Goal: Information Seeking & Learning: Learn about a topic

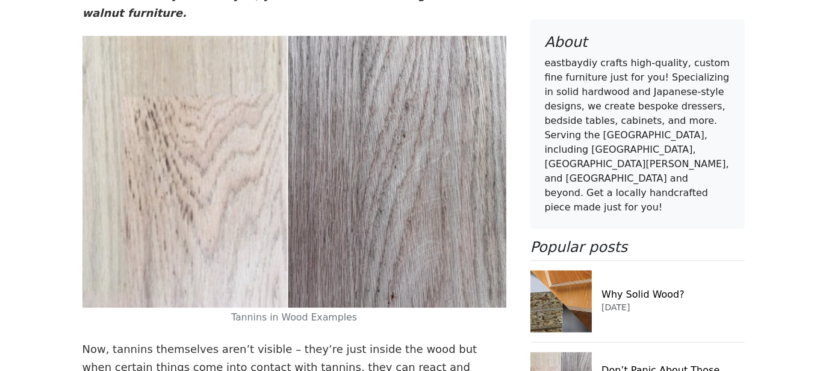
scroll to position [1385, 0]
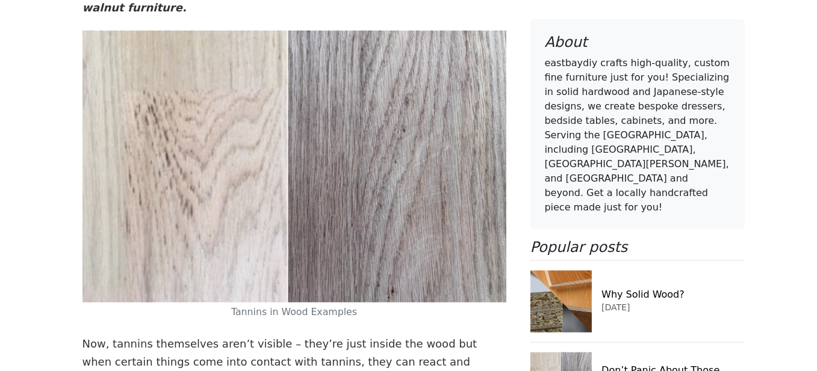
click at [254, 306] on small "Tannins in Wood Examples" at bounding box center [294, 311] width 126 height 11
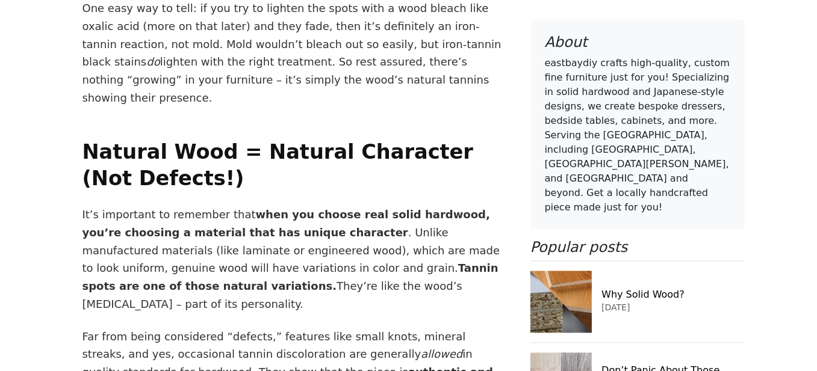
scroll to position [3311, 0]
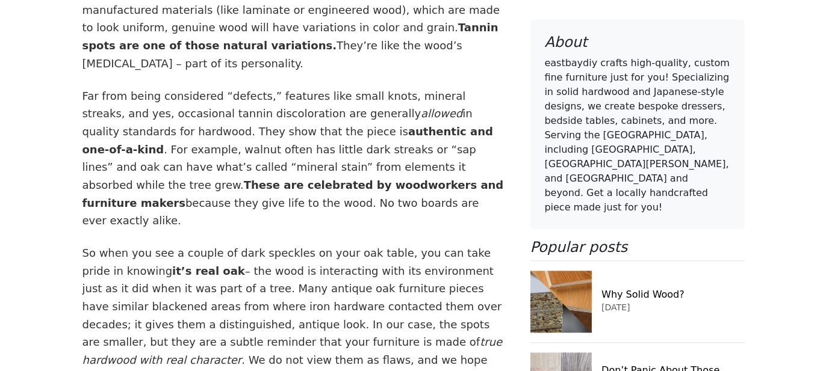
drag, startPoint x: 408, startPoint y: 235, endPoint x: 146, endPoint y: 257, distance: 262.8
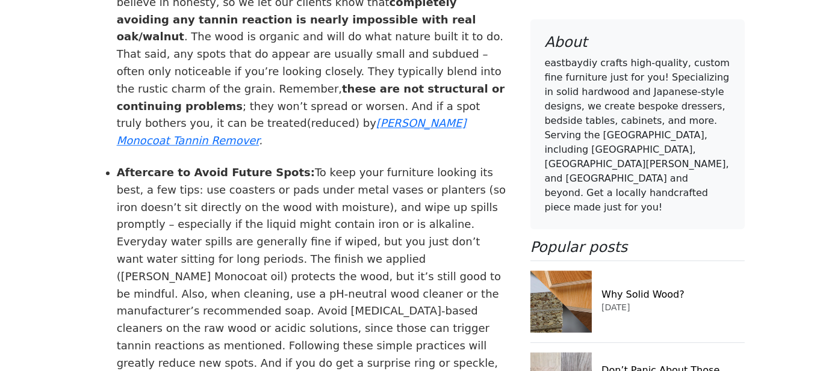
scroll to position [4154, 0]
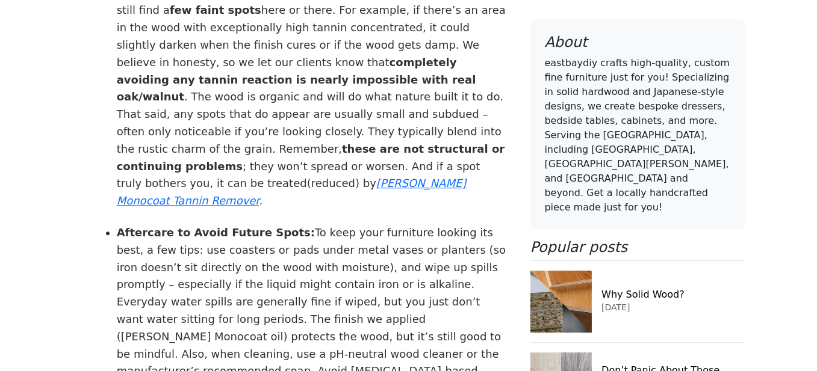
drag, startPoint x: 290, startPoint y: 205, endPoint x: 477, endPoint y: 205, distance: 186.6
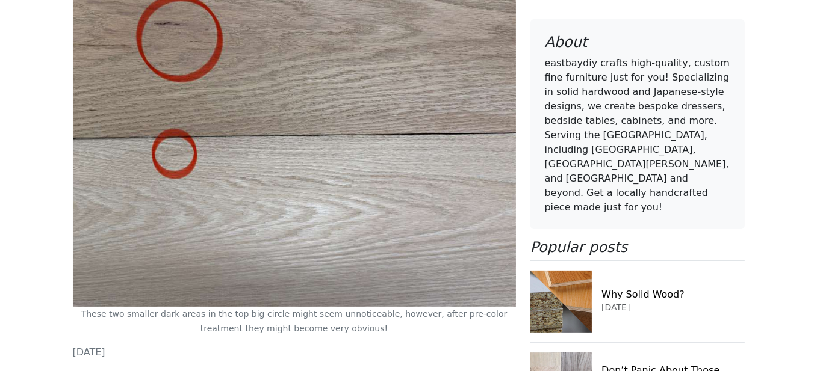
scroll to position [412, 0]
